Goal: Information Seeking & Learning: Learn about a topic

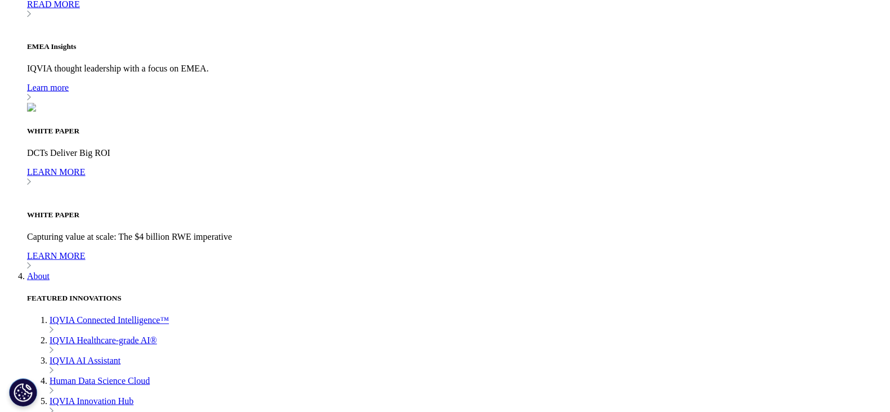
scroll to position [3145, 0]
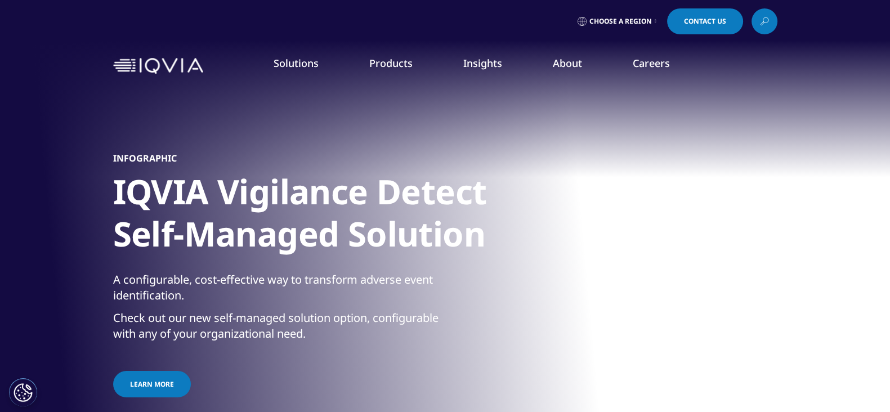
click at [251, 186] on link "Consumer Health" at bounding box center [340, 185] width 210 height 12
